Goal: Task Accomplishment & Management: Use online tool/utility

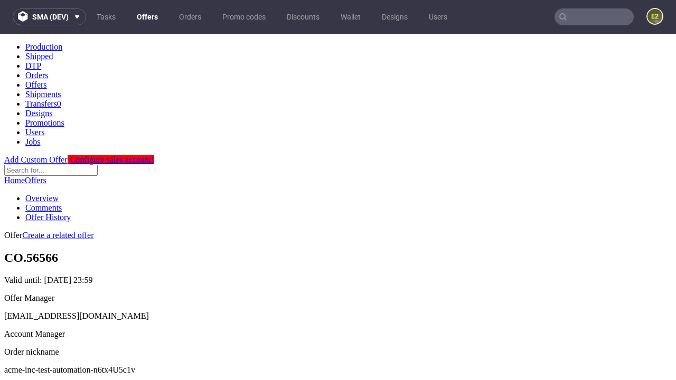
scroll to position [105, 0]
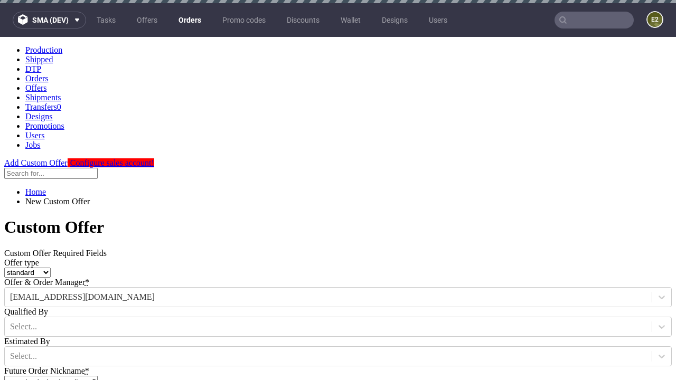
type input "acme-inc-test-automation-n6tx4U5c1v"
type input "[DATE]"
type input "[EMAIL_ADDRESS][DOMAIN_NAME]"
select select "gb"
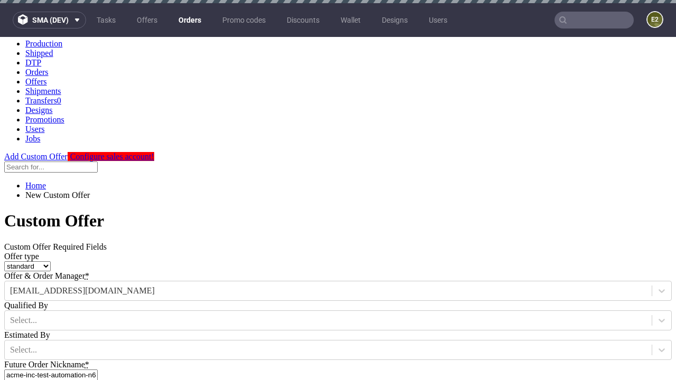
scroll to position [3, 0]
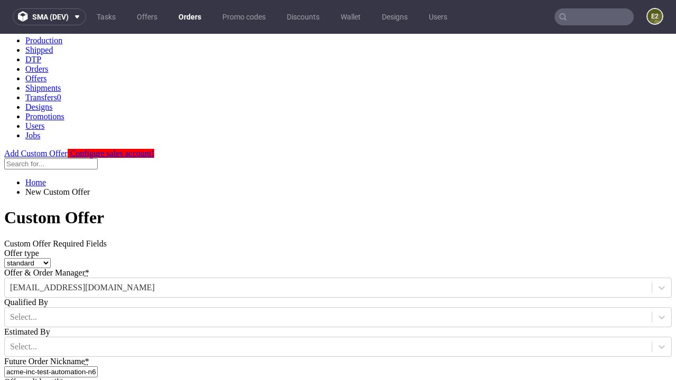
type input "[EMAIL_ADDRESS][DOMAIN_NAME]"
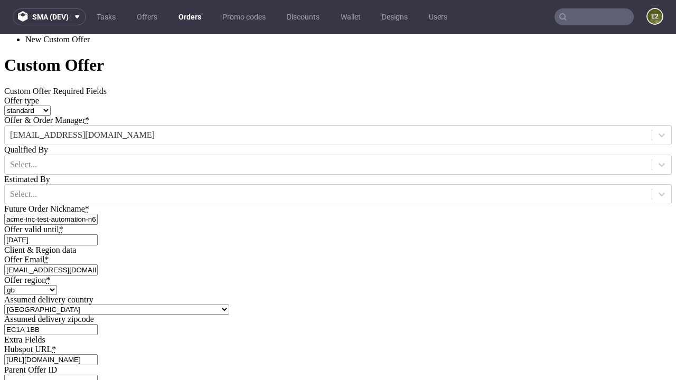
type input "[URL][DOMAIN_NAME]"
type input "Please wait..."
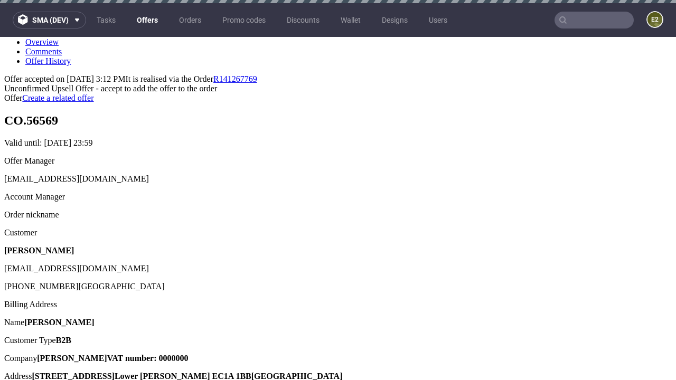
scroll to position [3, 0]
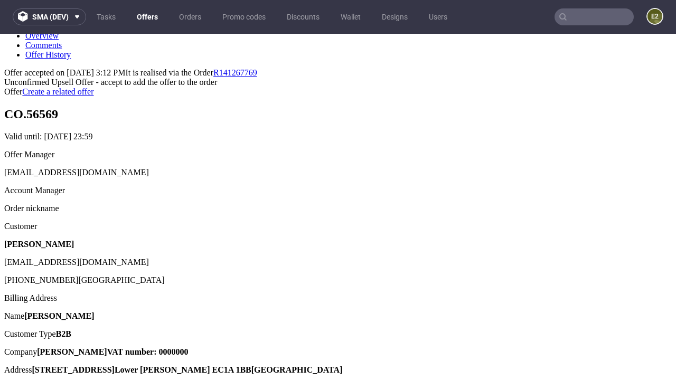
type input "In progress..."
